Goal: Information Seeking & Learning: Learn about a topic

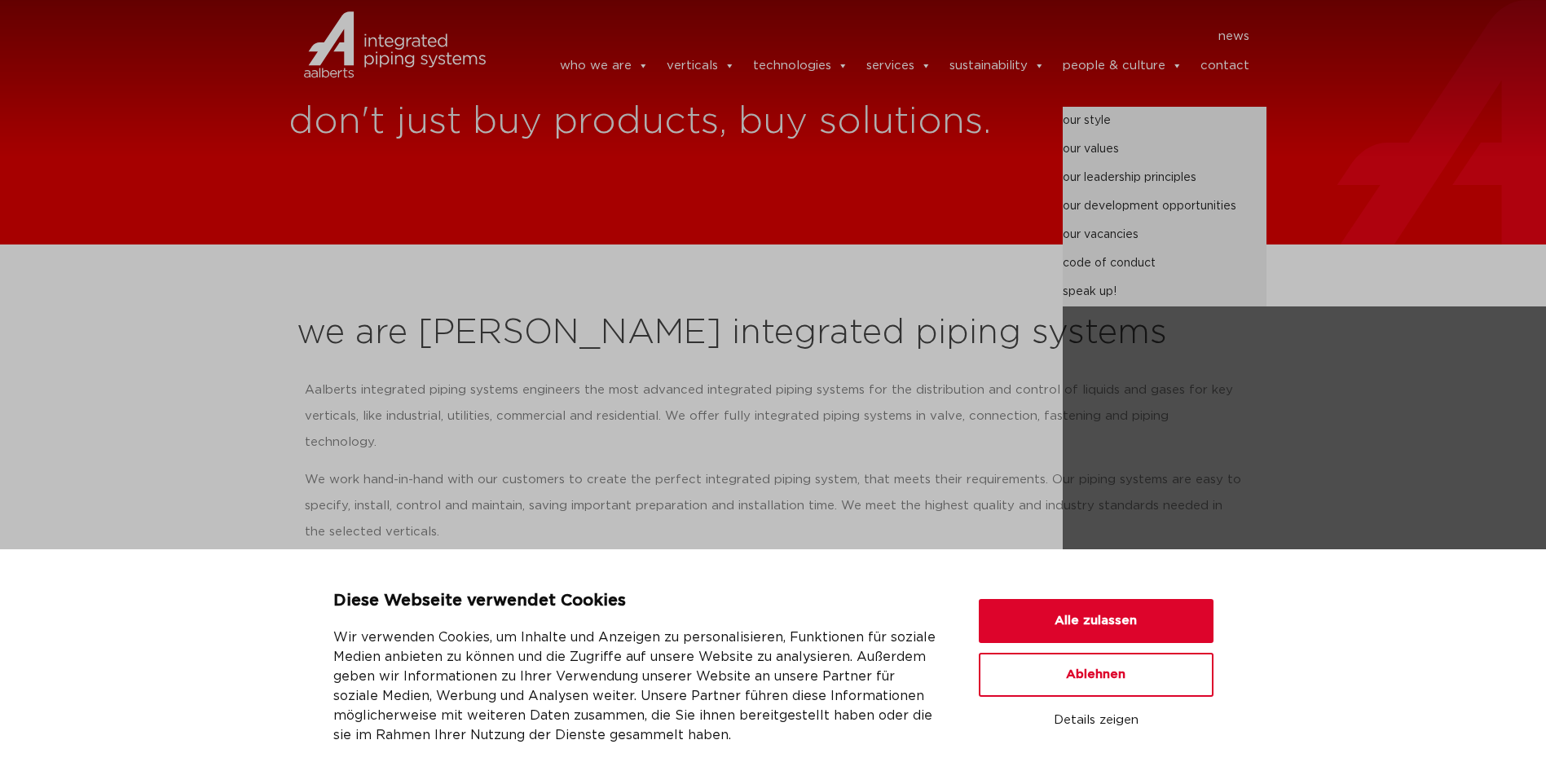
click at [1100, 60] on link "people & culture" at bounding box center [1122, 66] width 120 height 33
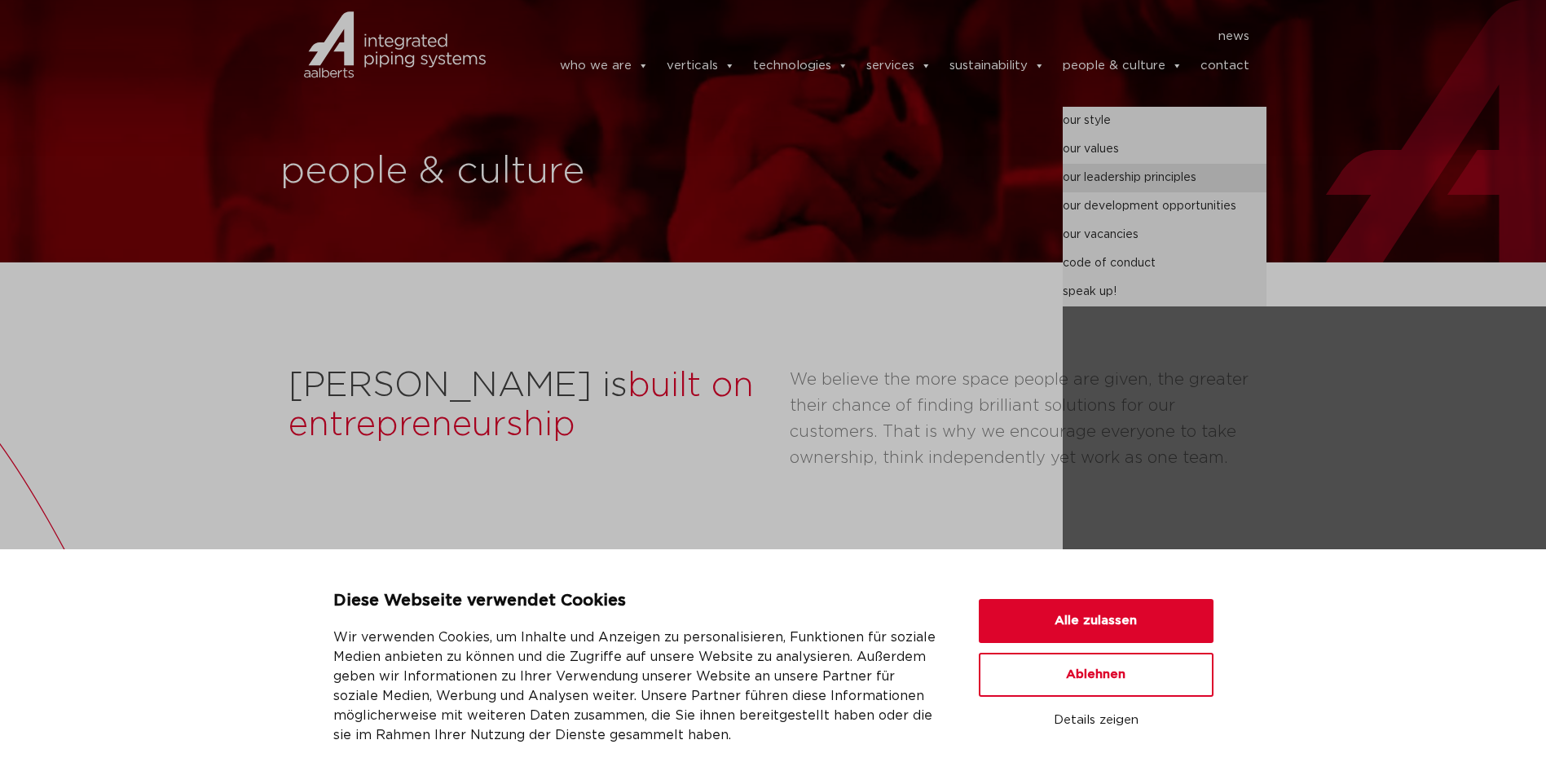
click at [1117, 180] on link "our leadership principles" at bounding box center [1164, 177] width 203 height 28
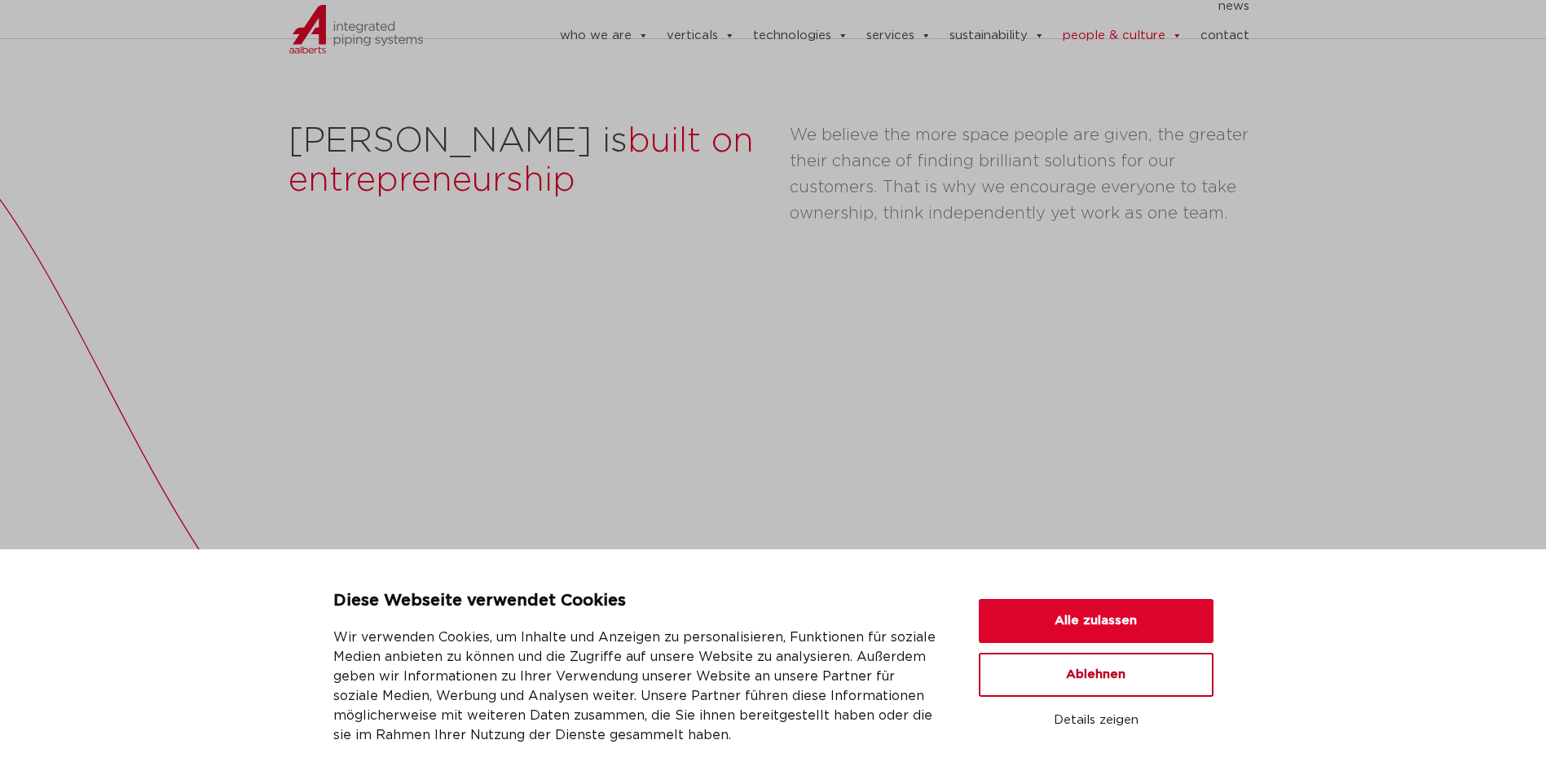
click at [1110, 679] on button "Ablehnen" at bounding box center [1096, 674] width 234 height 44
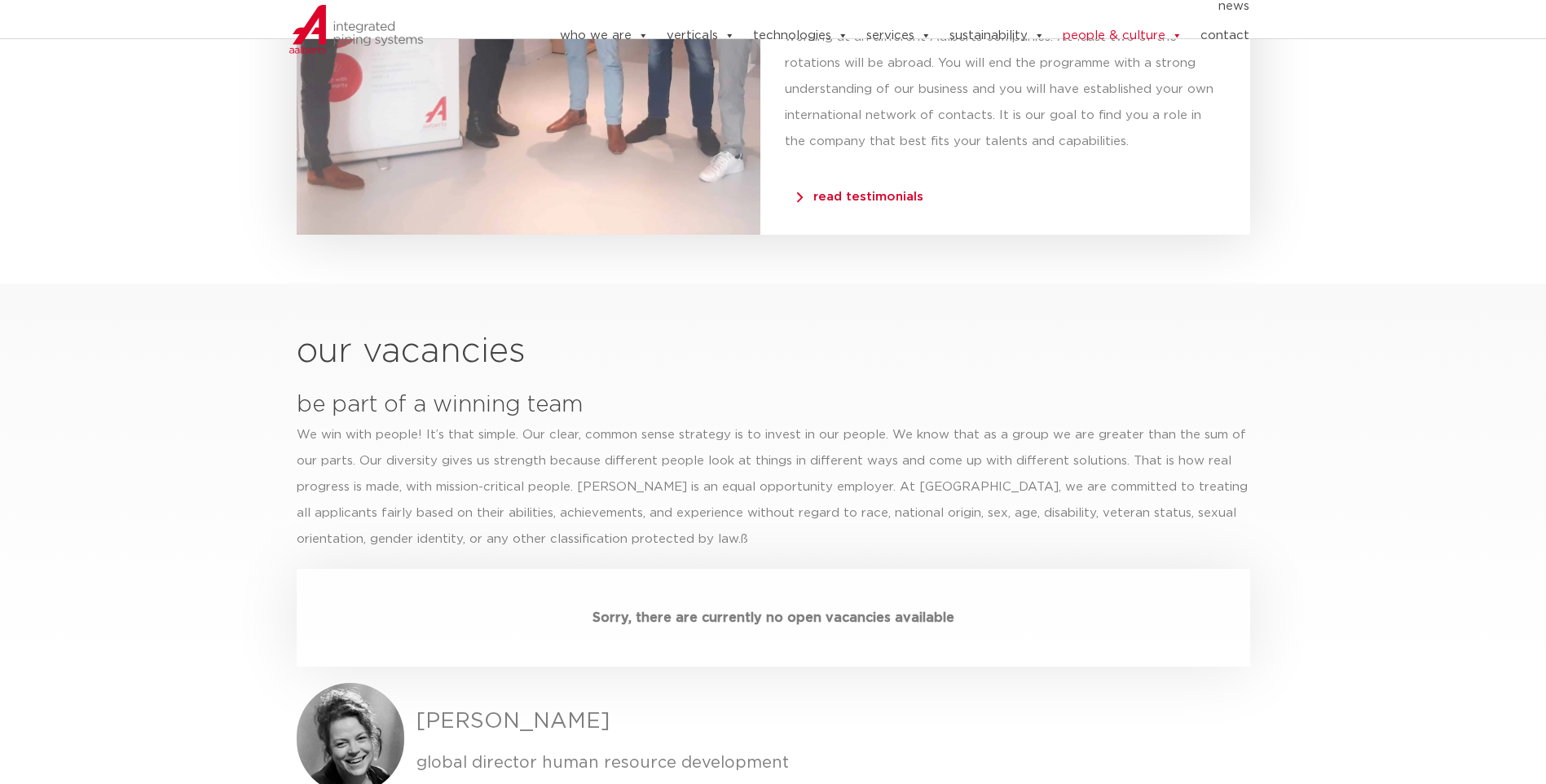
scroll to position [4607, 0]
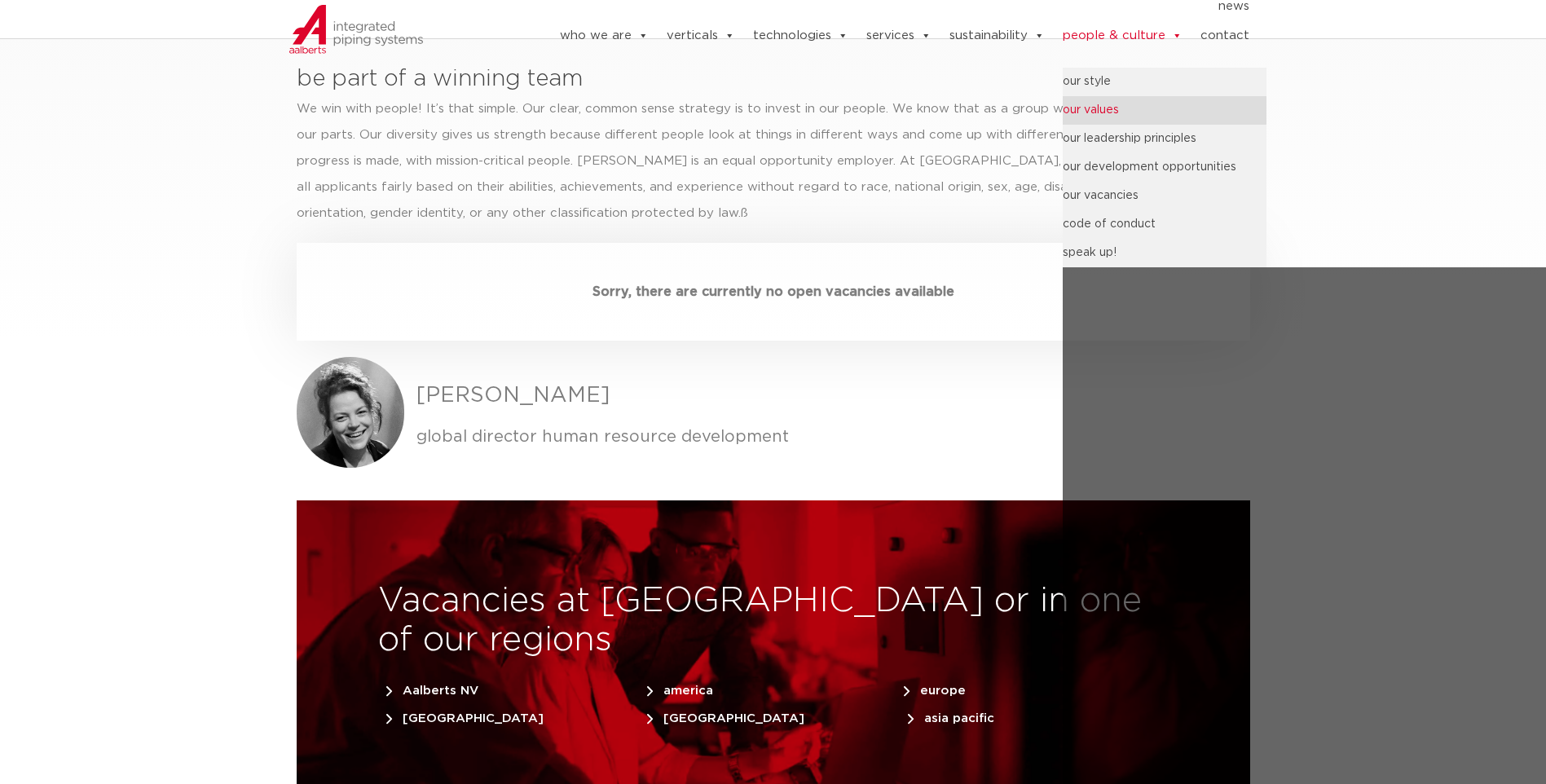
click at [1100, 103] on link "our values" at bounding box center [1164, 110] width 203 height 28
click at [1100, 104] on link "our values" at bounding box center [1164, 110] width 203 height 28
click at [1096, 72] on link "our style" at bounding box center [1164, 81] width 203 height 28
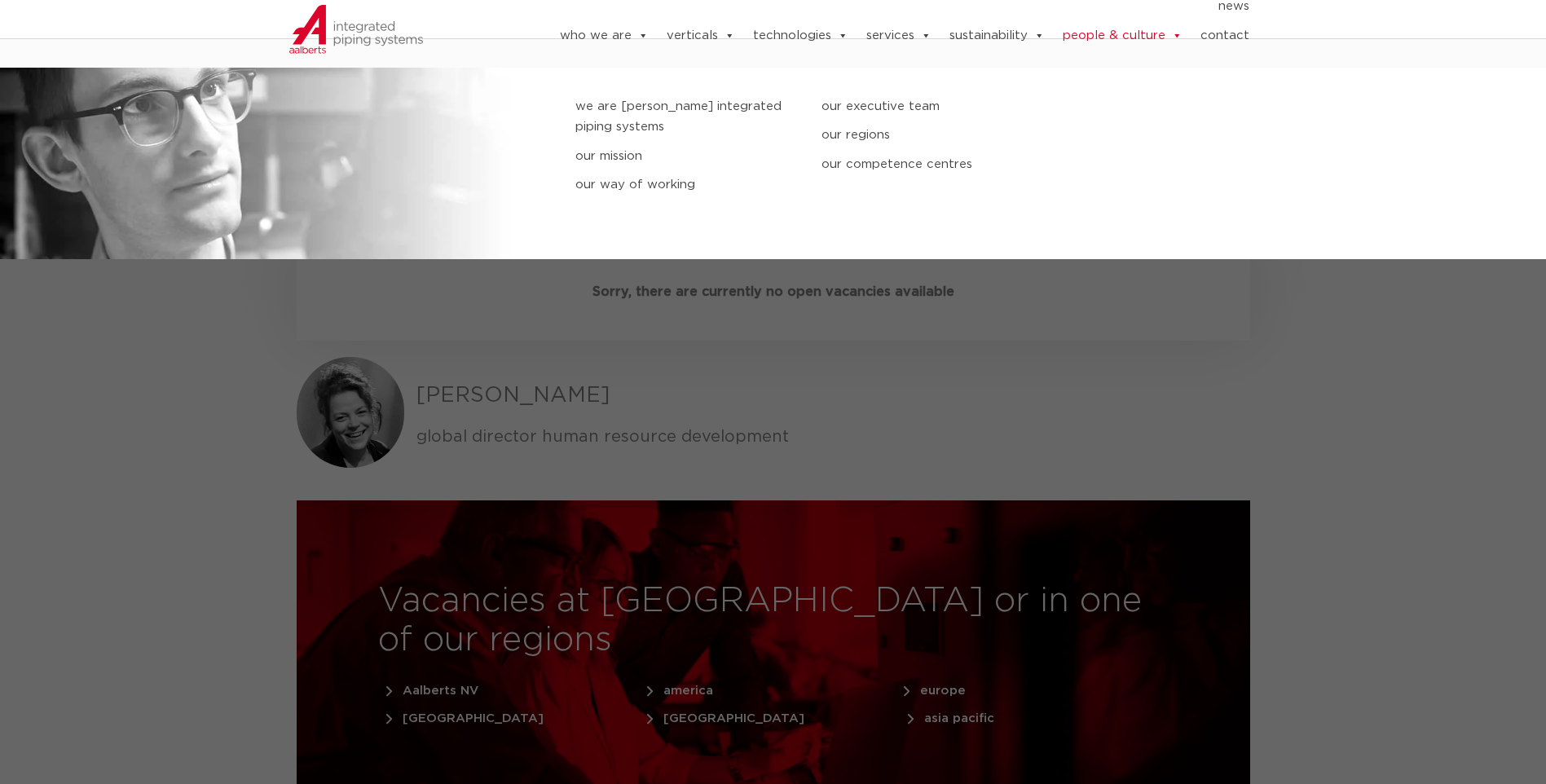
click at [599, 31] on link "who we are" at bounding box center [604, 36] width 89 height 33
